Goal: Browse casually: Explore the website without a specific task or goal

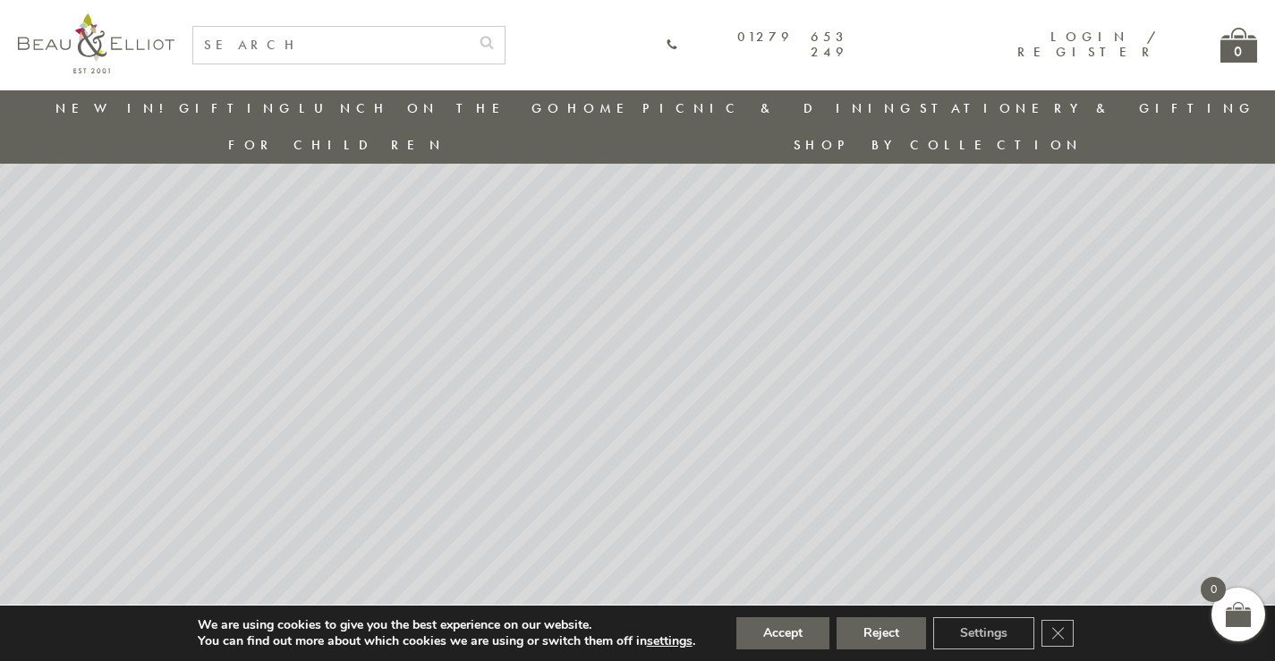
scroll to position [137, 0]
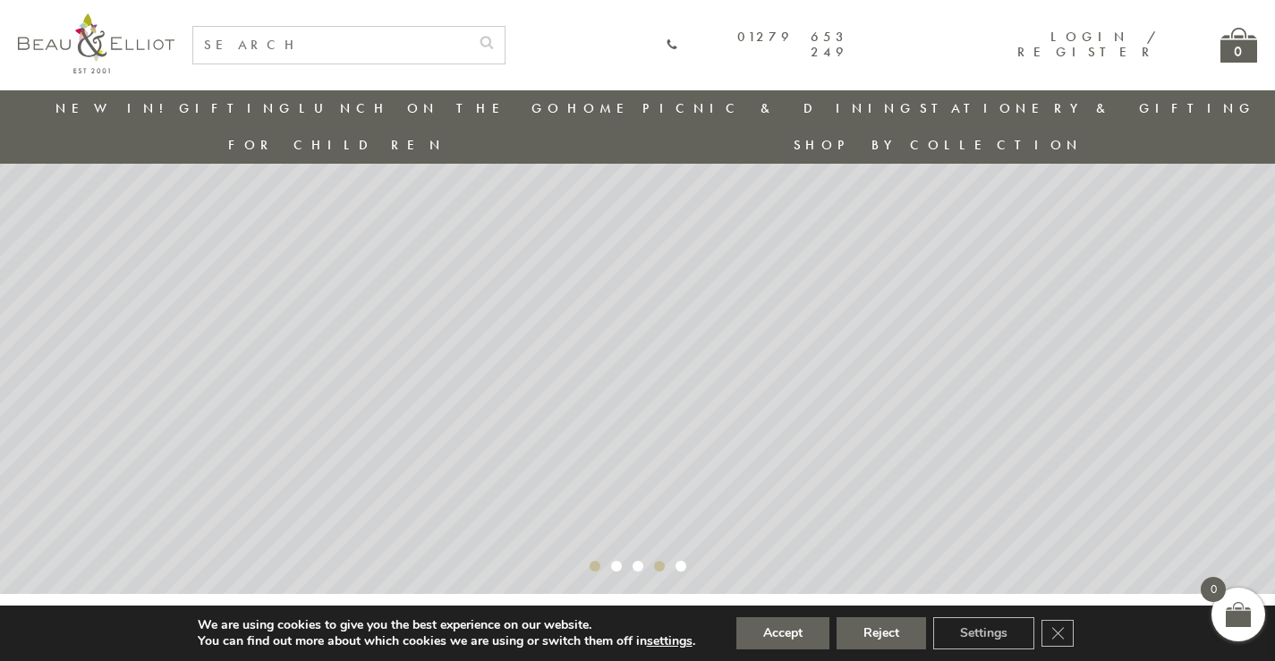
click at [600, 561] on rs-bullet "Video 2" at bounding box center [595, 566] width 11 height 11
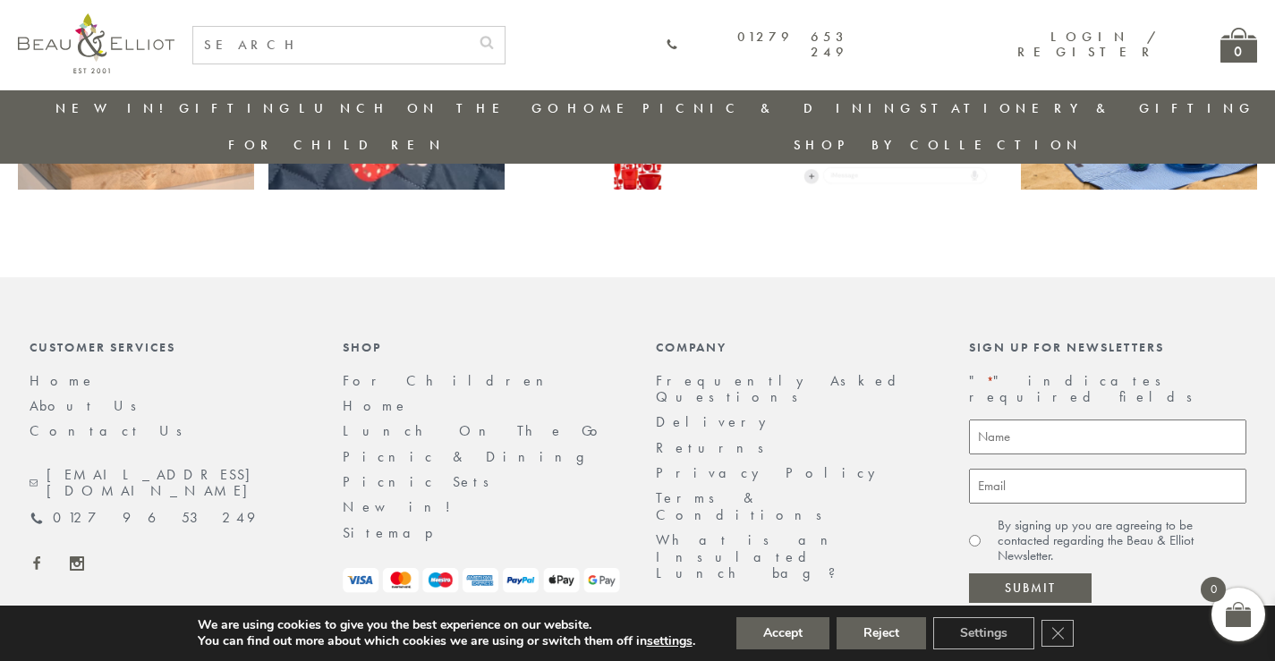
scroll to position [3771, 0]
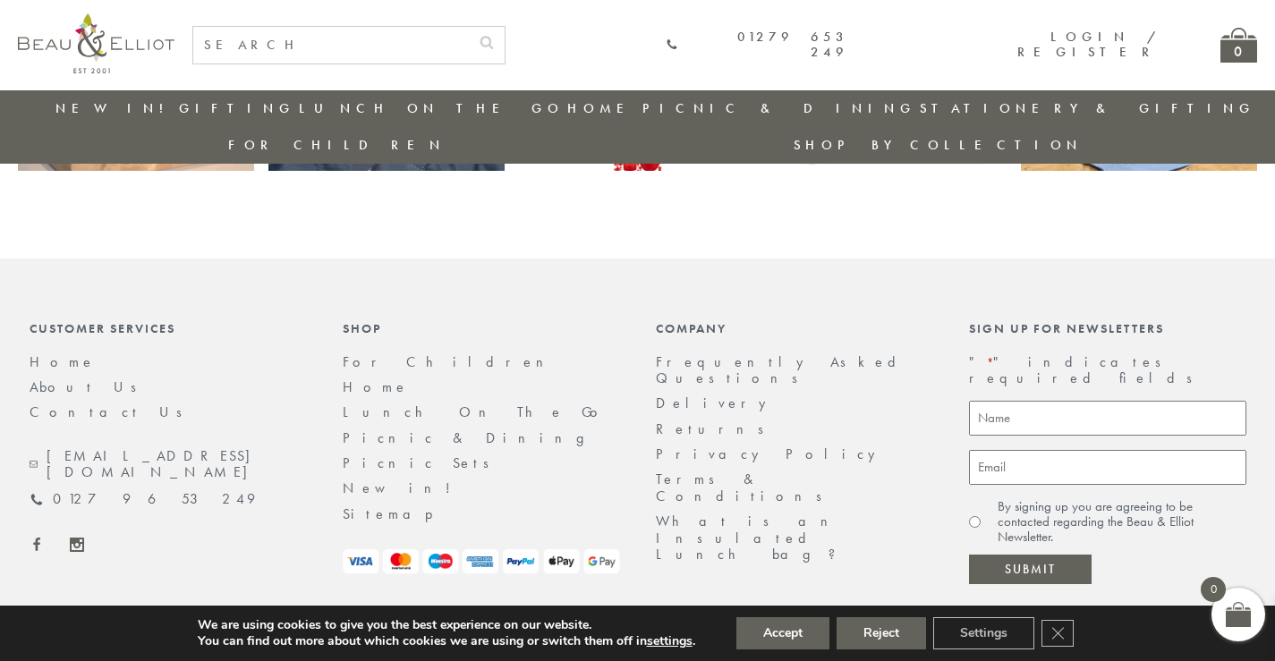
click at [38, 378] on link "About Us" at bounding box center [89, 387] width 119 height 19
click at [53, 378] on link "About Us" at bounding box center [89, 387] width 119 height 19
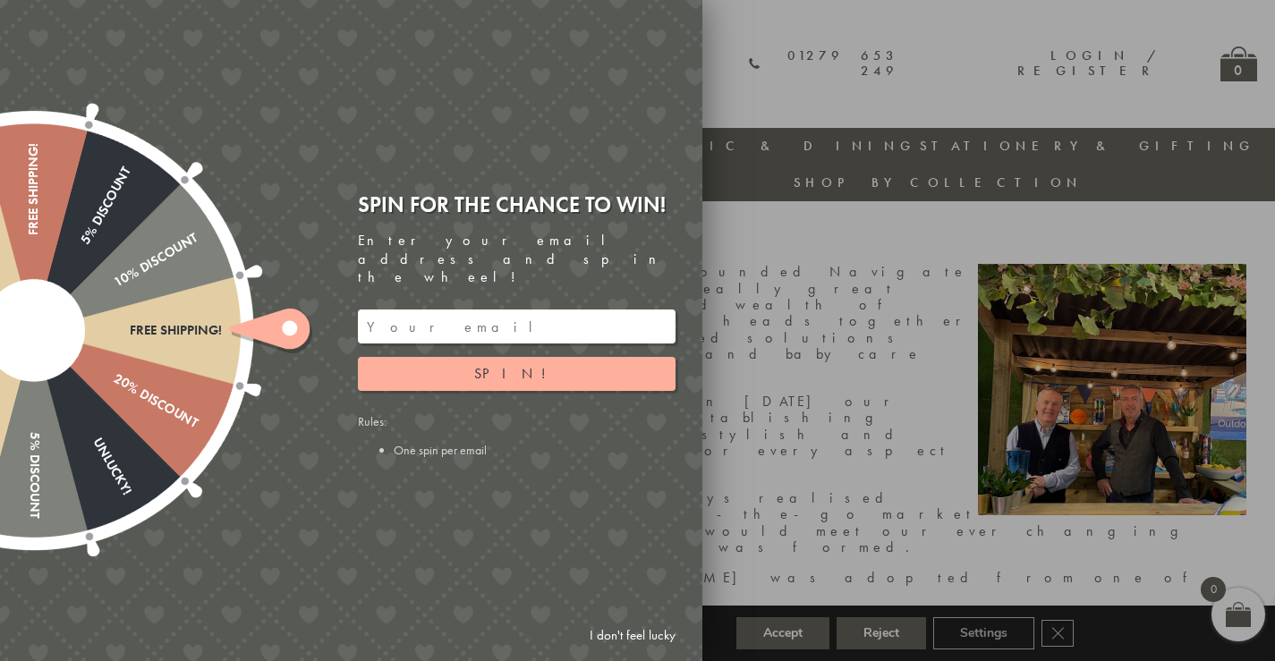
drag, startPoint x: 637, startPoint y: 634, endPoint x: 674, endPoint y: 579, distance: 65.8
click at [637, 633] on link "I don't feel lucky" at bounding box center [633, 635] width 104 height 33
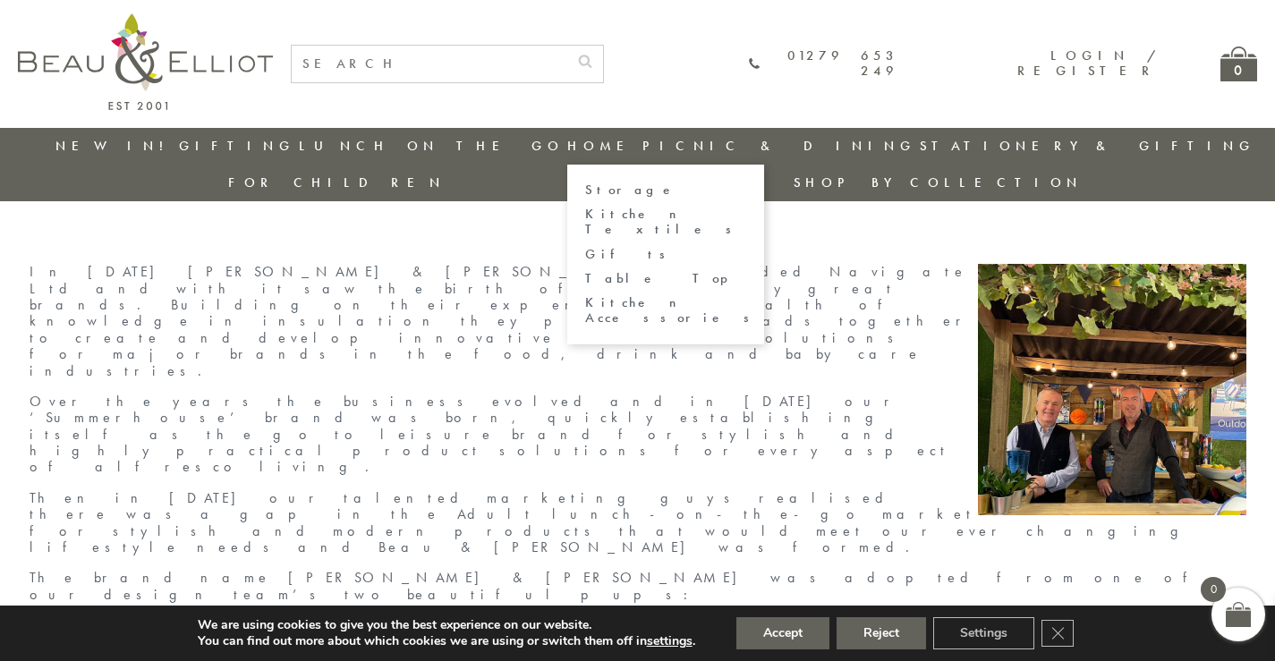
click at [567, 147] on link "Home" at bounding box center [603, 146] width 72 height 18
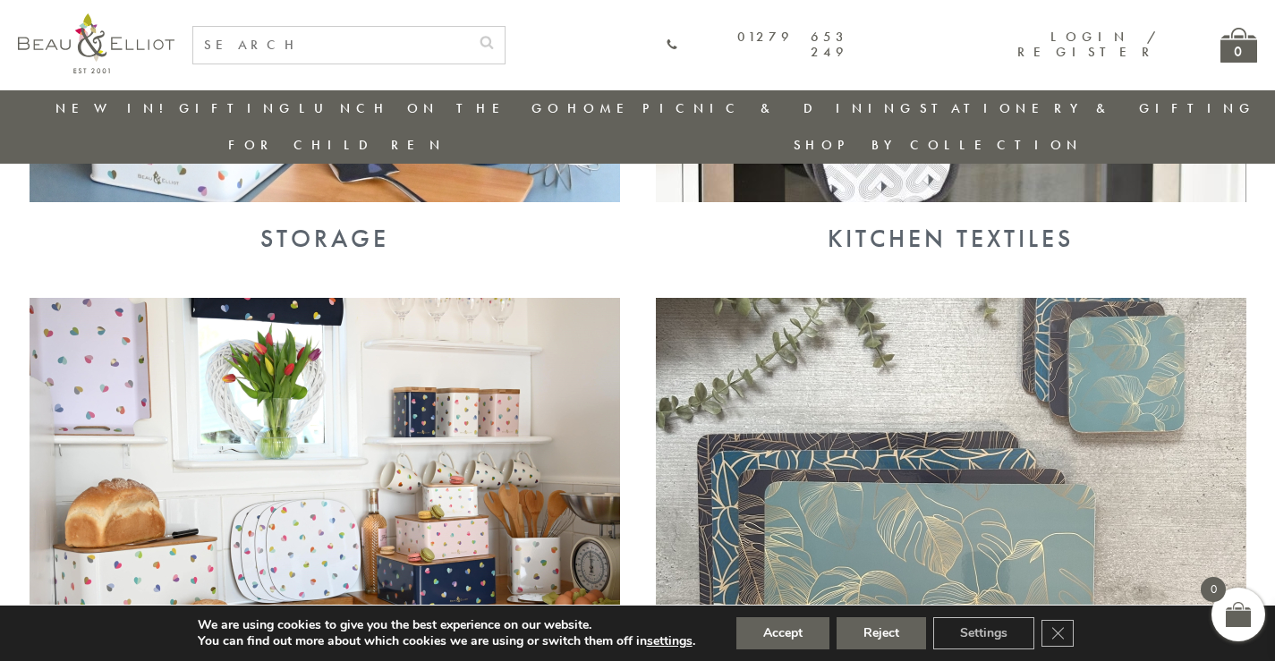
scroll to position [857, 0]
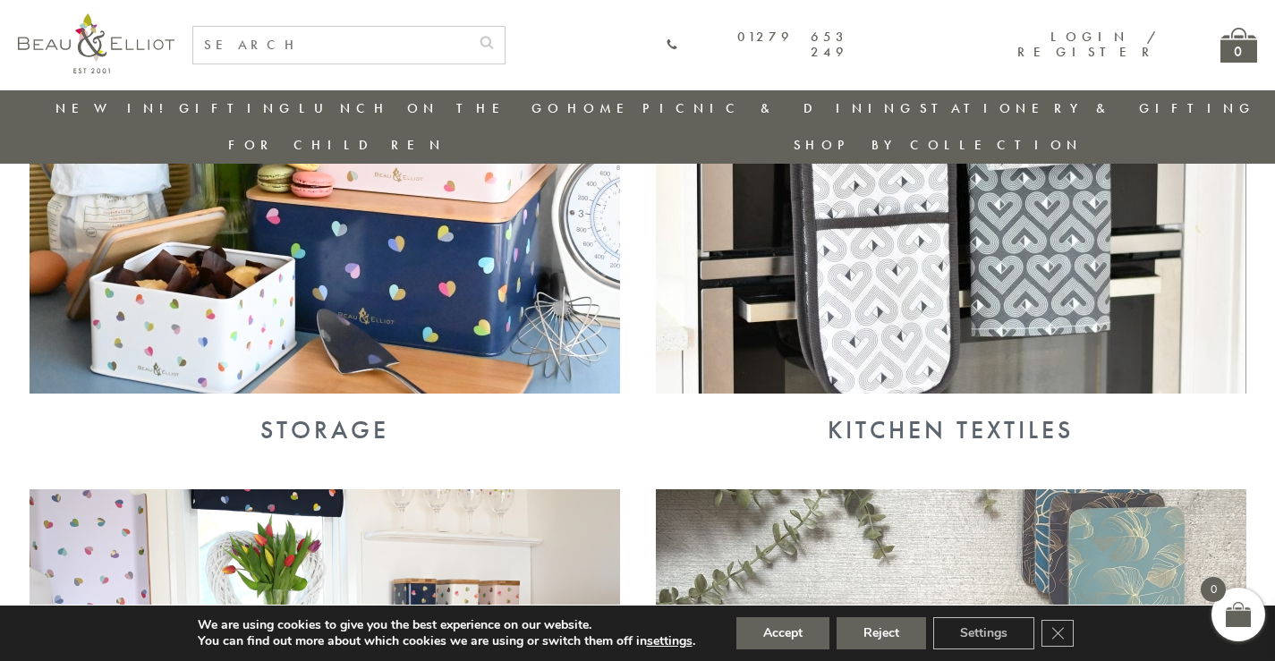
click at [920, 107] on link "Stationery & Gifting" at bounding box center [1088, 108] width 336 height 18
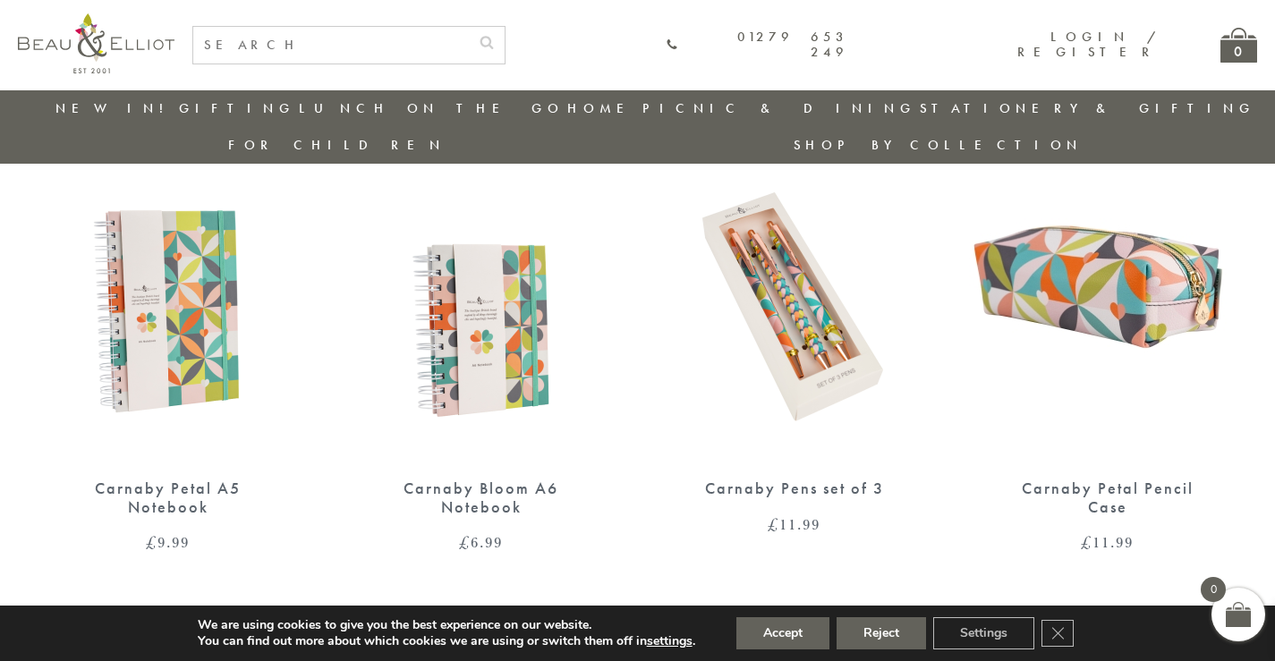
scroll to position [1300, 0]
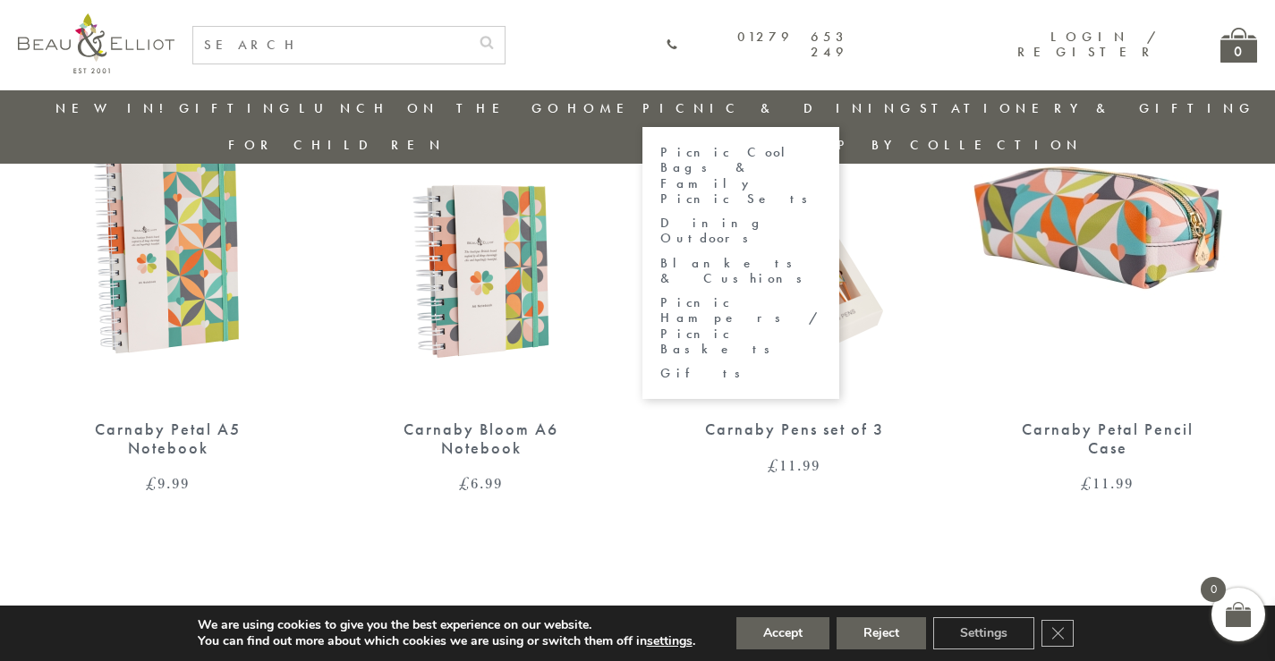
click at [643, 105] on link "Picnic & Dining" at bounding box center [780, 108] width 274 height 18
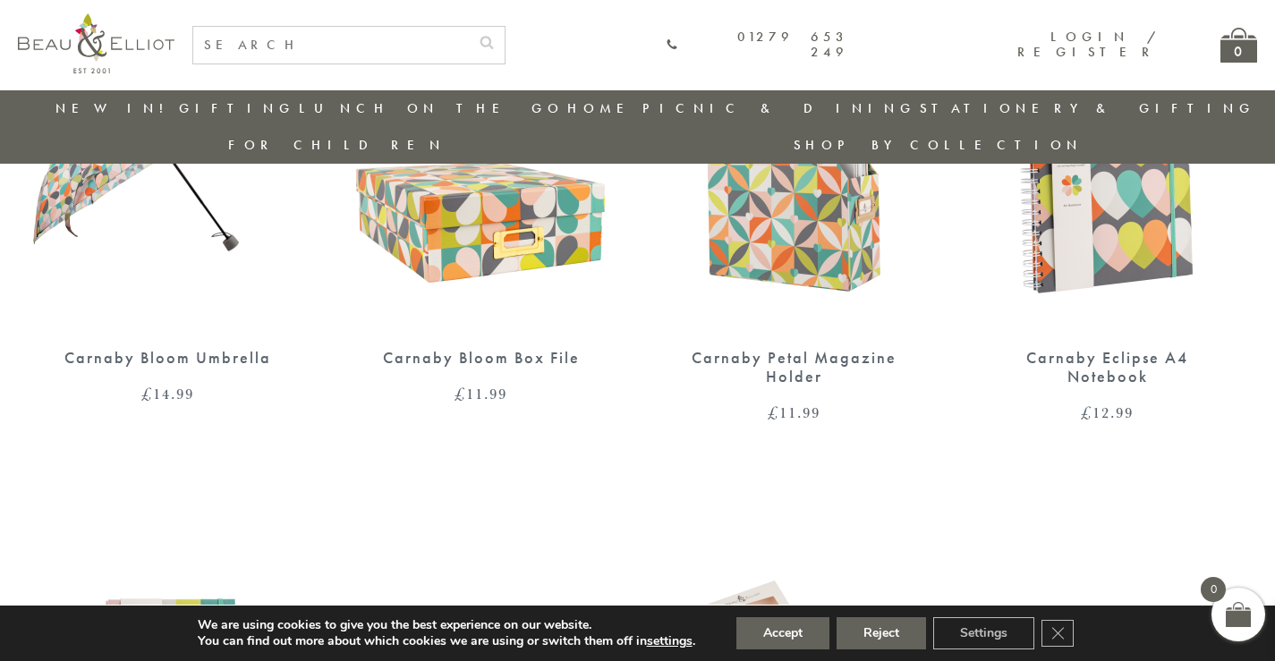
scroll to position [405, 0]
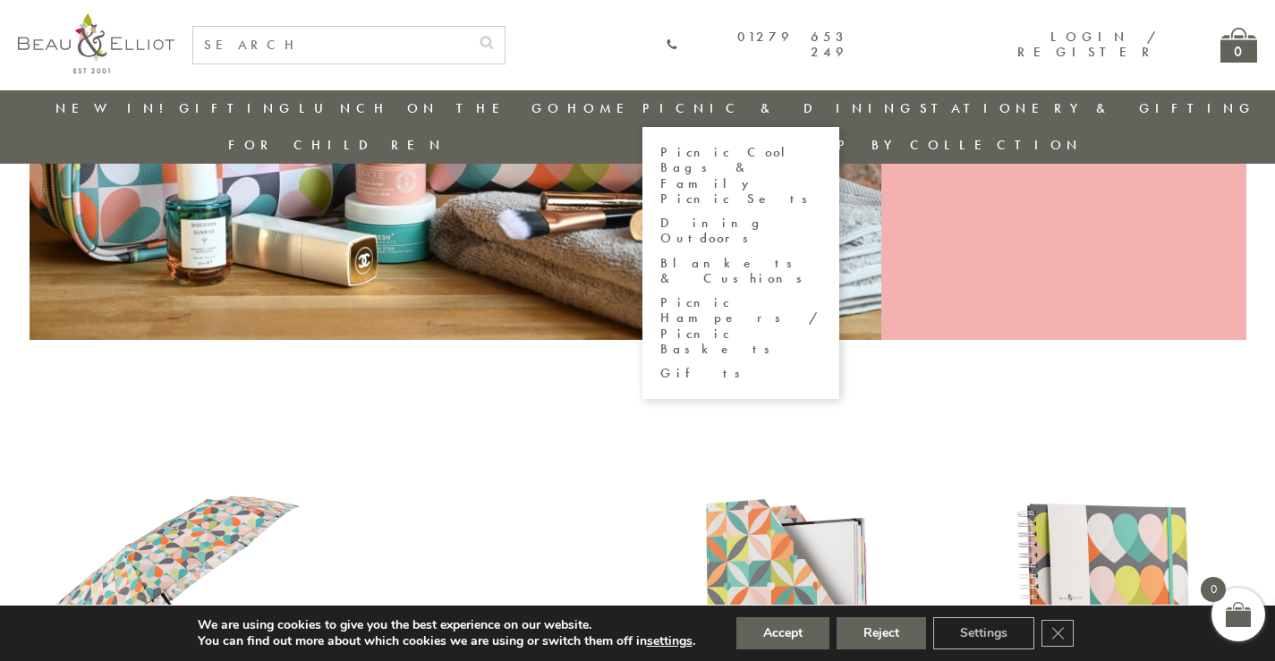
click at [643, 107] on link "Picnic & Dining" at bounding box center [780, 108] width 274 height 18
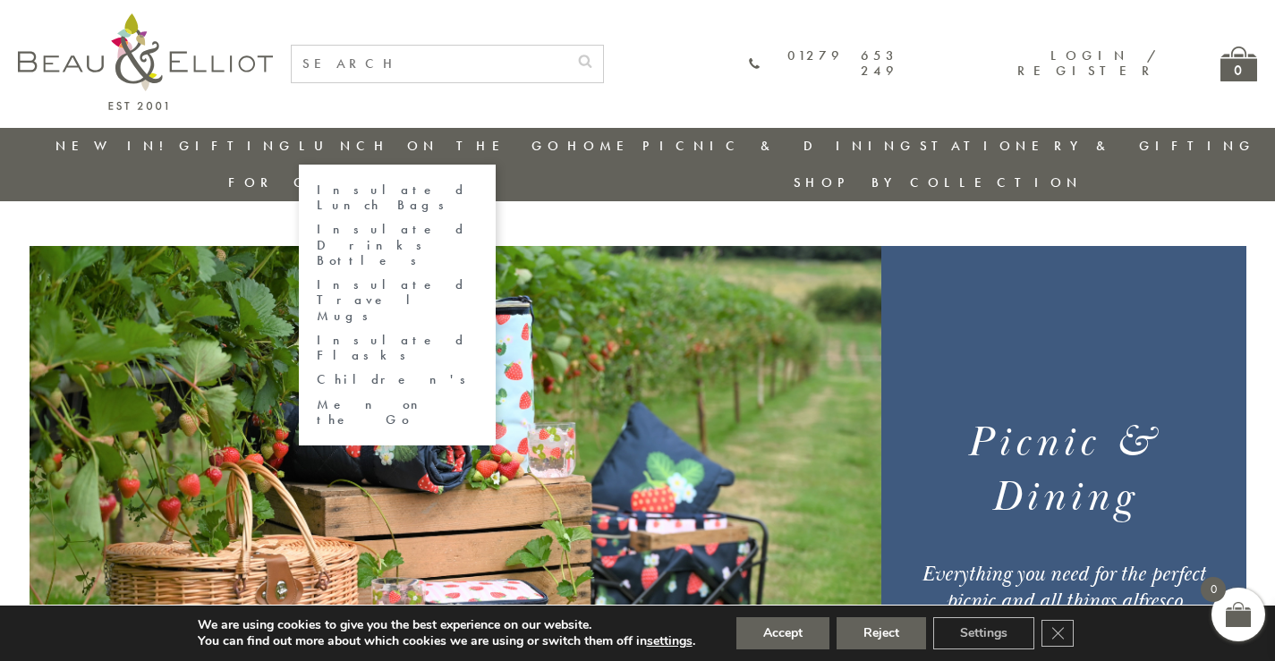
click at [359, 150] on link "Lunch On The Go" at bounding box center [431, 146] width 265 height 18
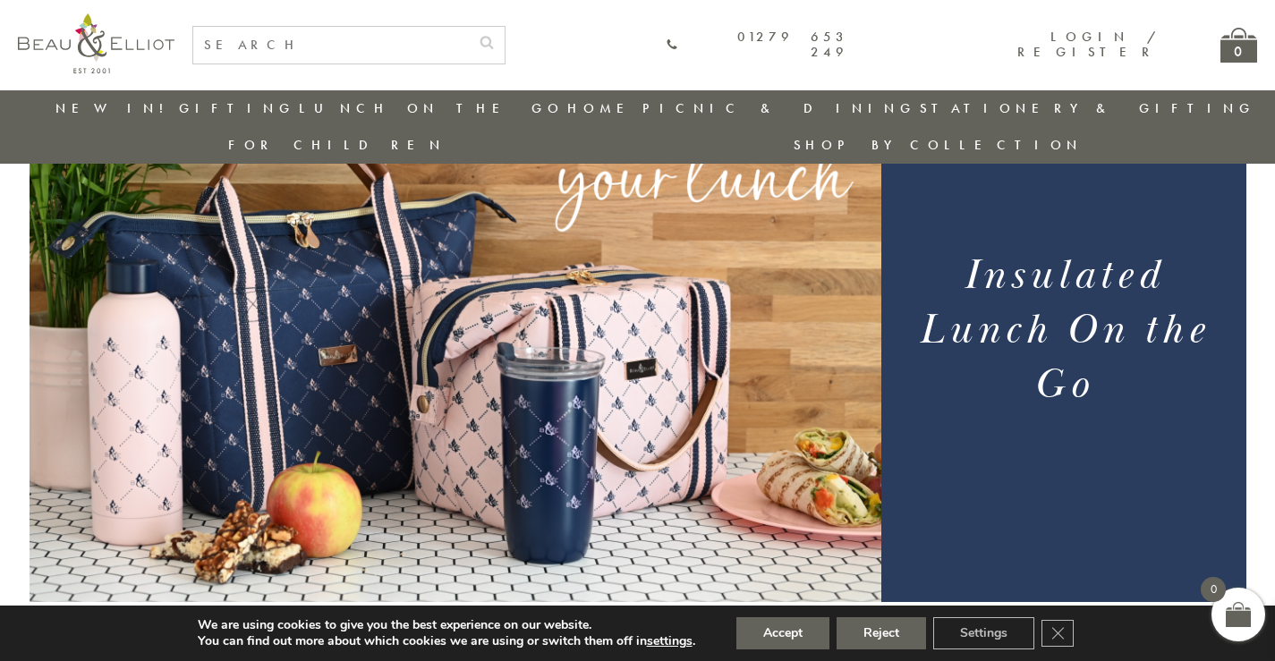
scroll to position [141, 0]
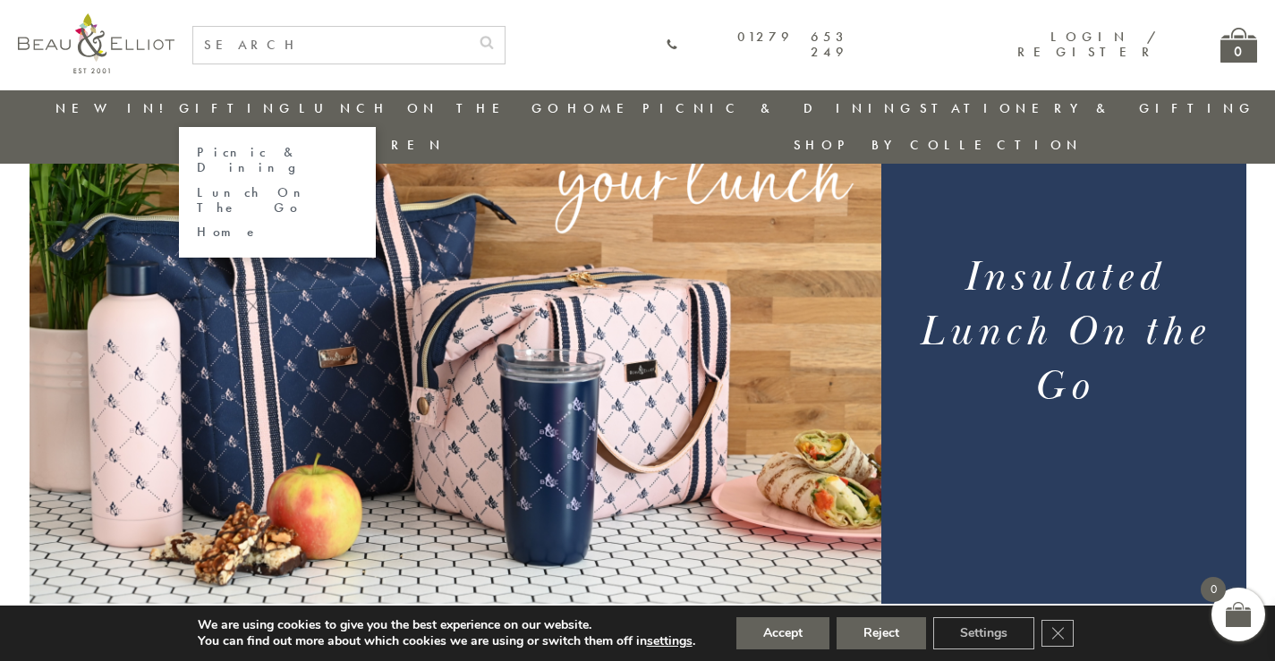
click at [196, 107] on link "Gifting" at bounding box center [237, 108] width 116 height 18
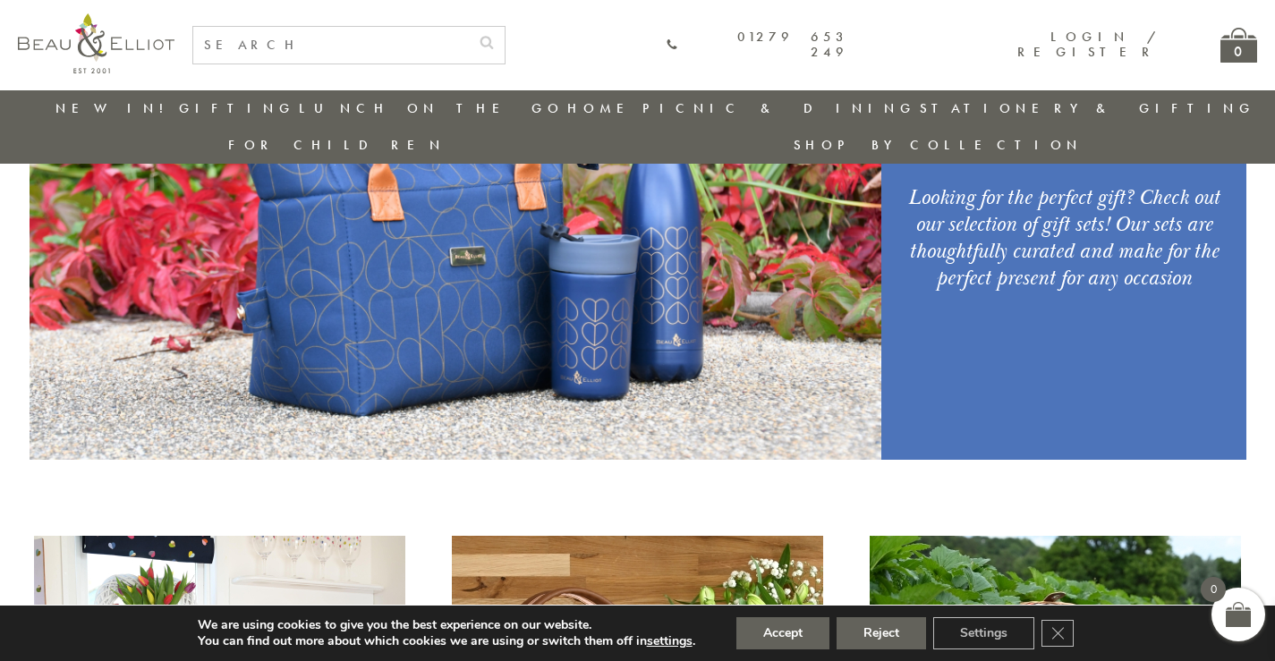
scroll to position [320, 0]
